Goal: Task Accomplishment & Management: Use online tool/utility

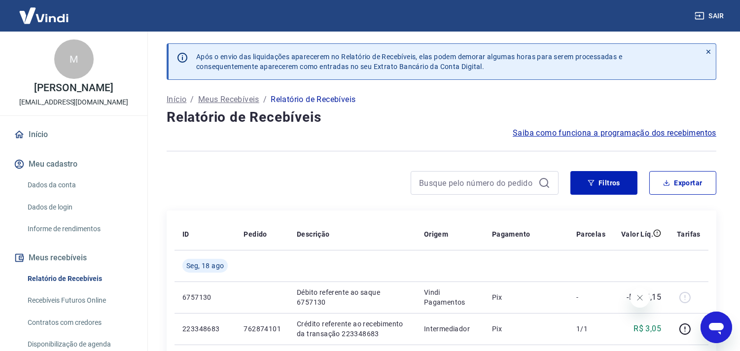
scroll to position [163, 0]
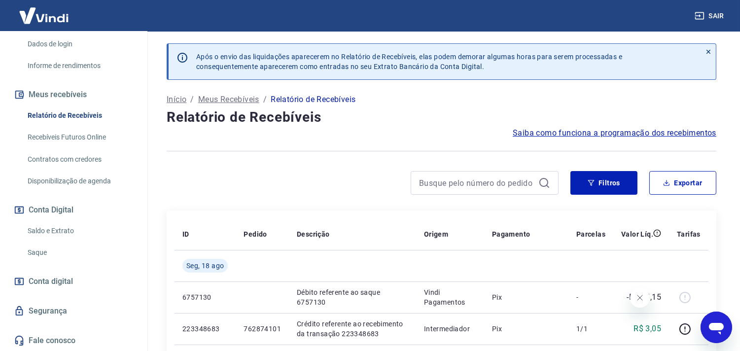
click at [77, 227] on link "Saldo e Extrato" at bounding box center [80, 231] width 112 height 20
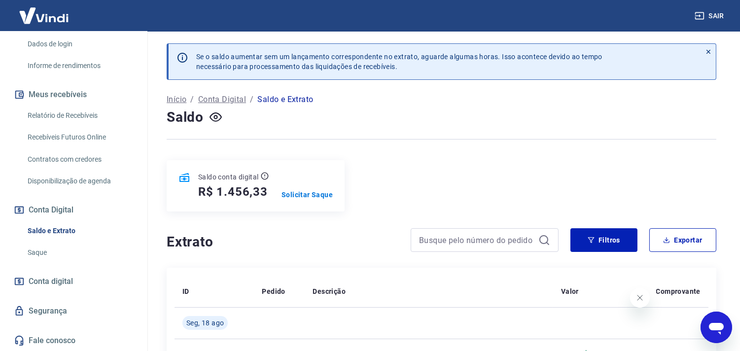
click at [241, 196] on h5 "R$ 1.456,33" at bounding box center [233, 192] width 70 height 16
copy h5 "1.456,33"
click at [297, 195] on p "Solicitar Saque" at bounding box center [307, 195] width 51 height 10
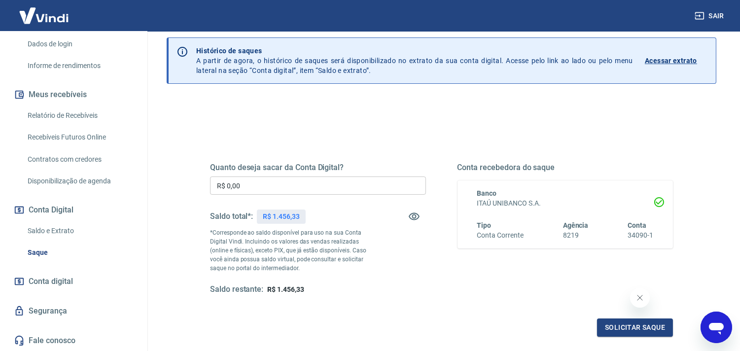
scroll to position [55, 0]
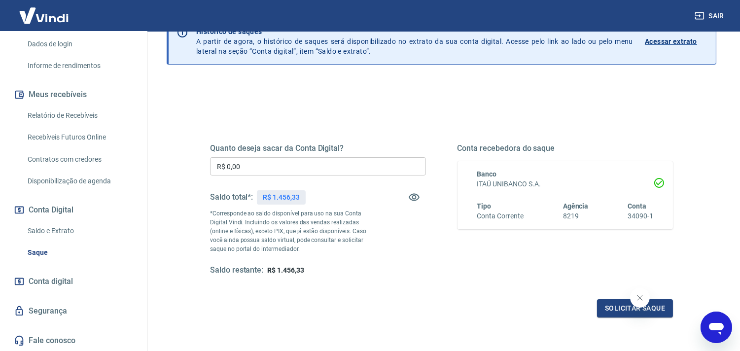
click at [332, 165] on input "R$ 0,00" at bounding box center [318, 166] width 216 height 18
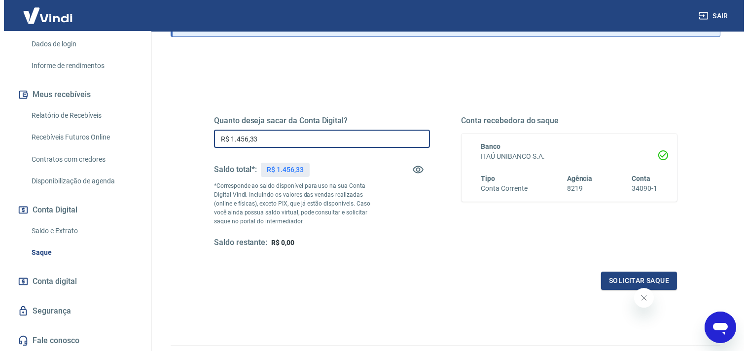
scroll to position [110, 0]
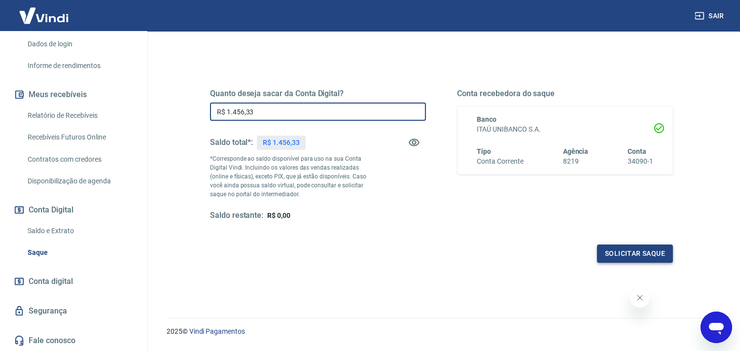
type input "R$ 1.456,33"
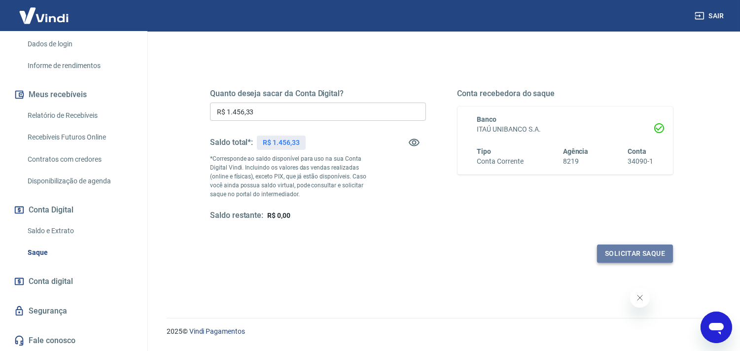
click at [630, 252] on button "Solicitar saque" at bounding box center [635, 254] width 76 height 18
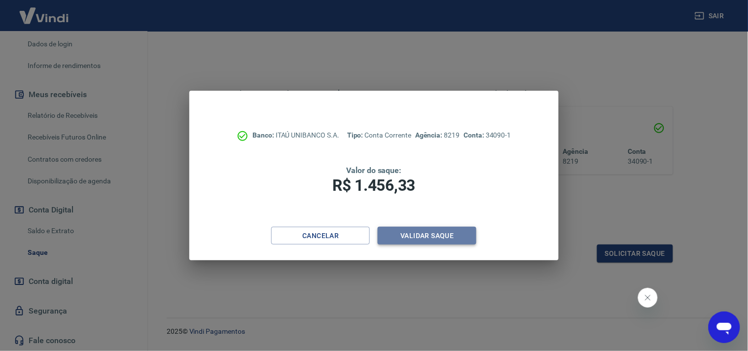
click at [406, 235] on button "Validar saque" at bounding box center [427, 236] width 99 height 18
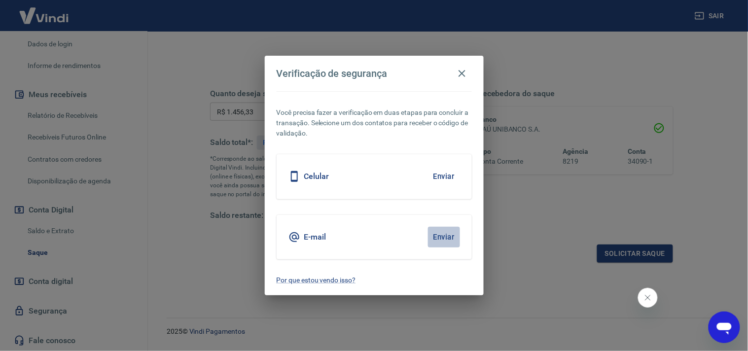
click at [449, 237] on button "Enviar" at bounding box center [444, 237] width 32 height 21
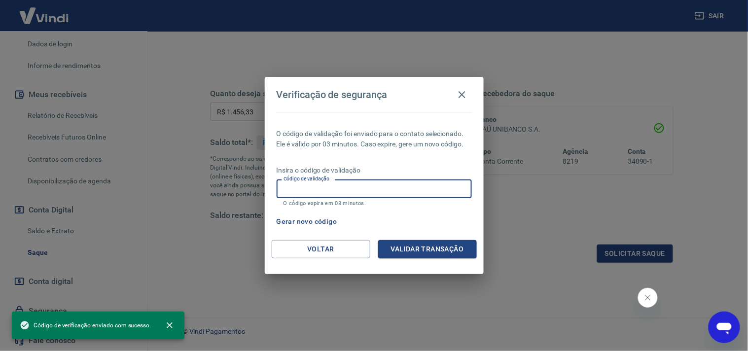
click at [334, 187] on input "Código de validação" at bounding box center [374, 189] width 195 height 18
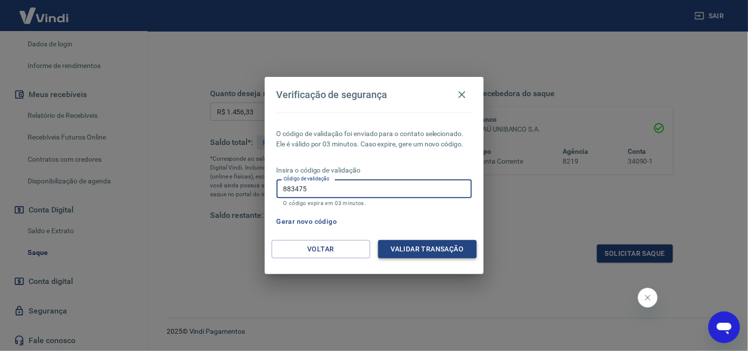
type input "883475"
click at [445, 253] on button "Validar transação" at bounding box center [427, 249] width 99 height 18
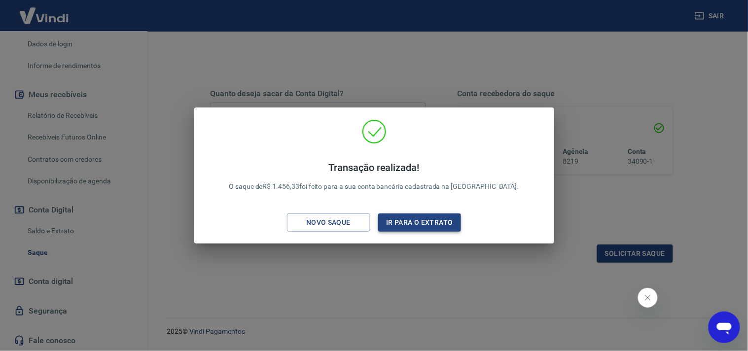
click at [426, 216] on button "Ir para o extrato" at bounding box center [419, 223] width 83 height 18
